Goal: Transaction & Acquisition: Purchase product/service

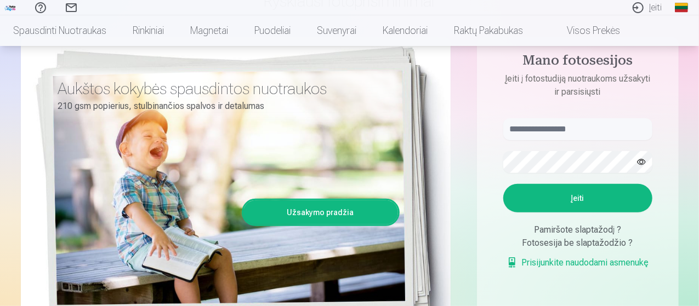
scroll to position [164, 0]
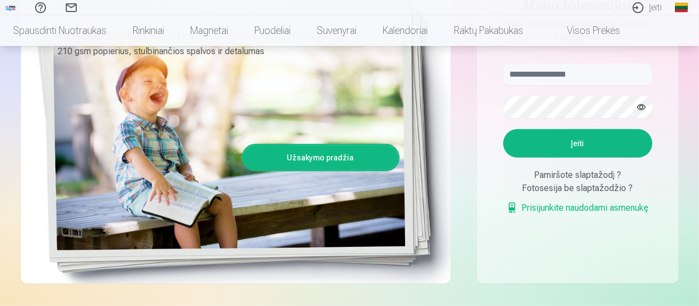
click at [574, 143] on button "Įeiti" at bounding box center [577, 143] width 149 height 28
click at [431, 178] on div "Aukštos kokybės spausdintos nuotraukos 210 gsm popierius, stulbinančios spalvos…" at bounding box center [236, 132] width 430 height 301
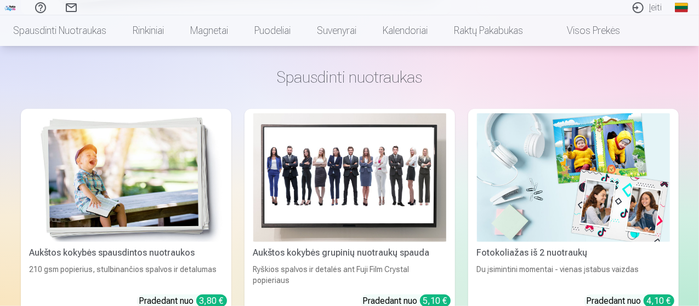
scroll to position [438, 0]
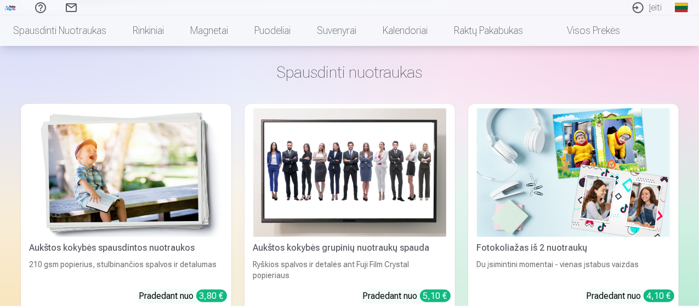
click at [273, 150] on img at bounding box center [349, 173] width 193 height 129
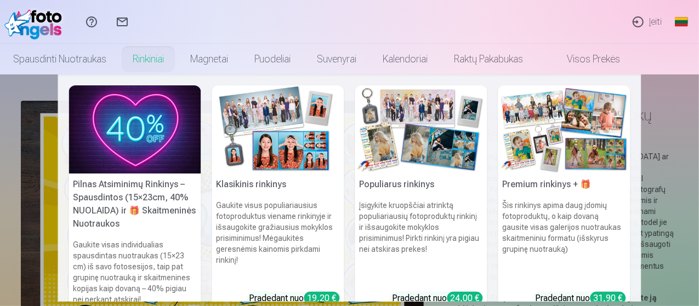
click at [177, 63] on link "Rinkiniai" at bounding box center [148, 59] width 58 height 31
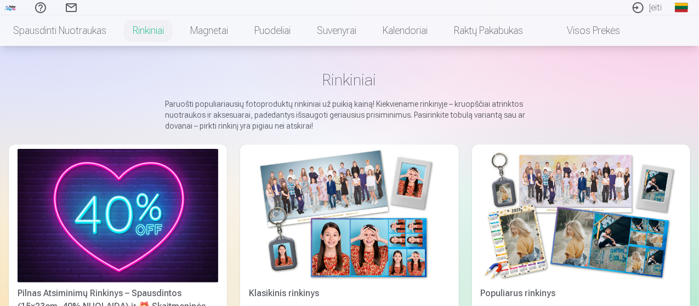
scroll to position [110, 0]
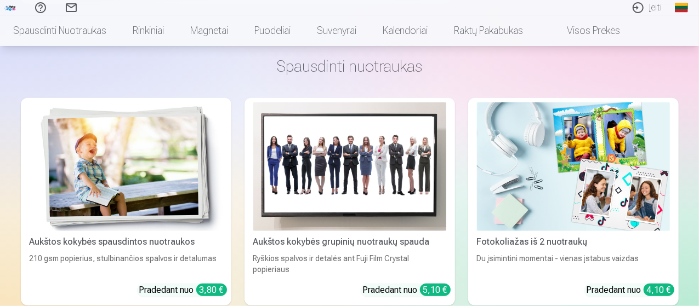
scroll to position [493, 0]
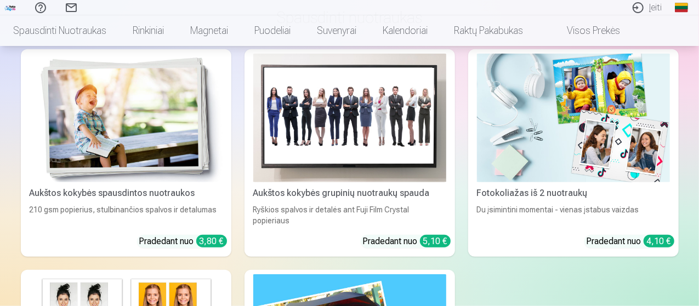
click at [255, 125] on img at bounding box center [349, 118] width 193 height 129
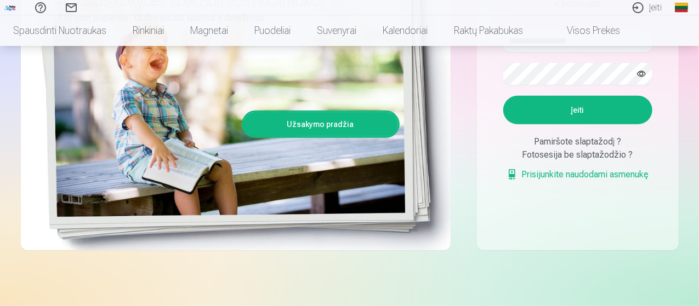
scroll to position [110, 0]
